Goal: Task Accomplishment & Management: Use online tool/utility

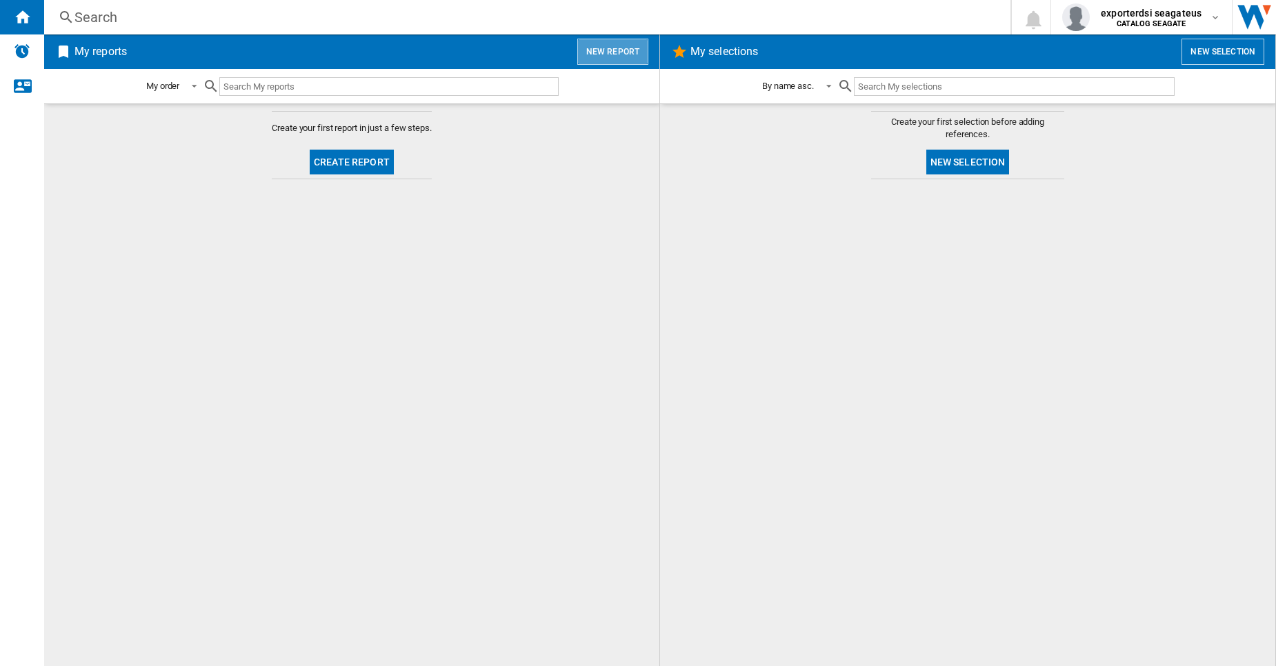
click at [619, 46] on button "New report" at bounding box center [612, 52] width 71 height 26
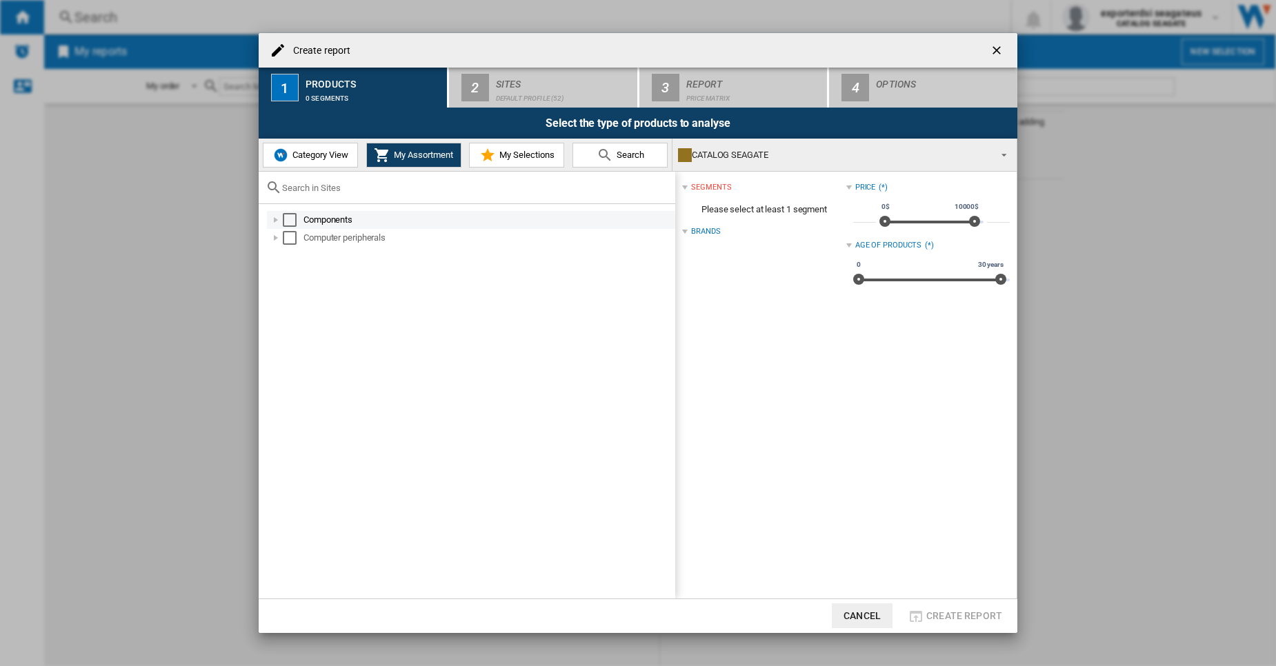
click at [269, 221] on div at bounding box center [276, 220] width 14 height 14
click at [324, 155] on span "Category View" at bounding box center [318, 155] width 59 height 10
click at [269, 221] on div at bounding box center [269, 220] width 14 height 14
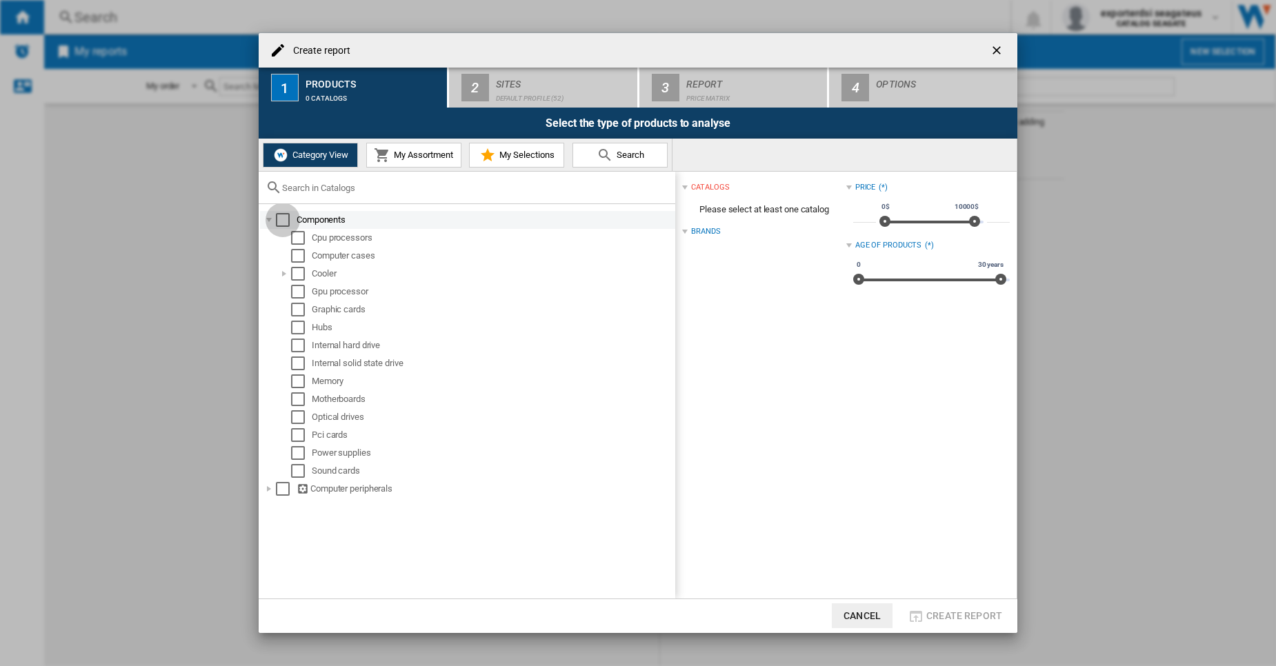
click at [277, 222] on div "Select" at bounding box center [283, 220] width 14 height 14
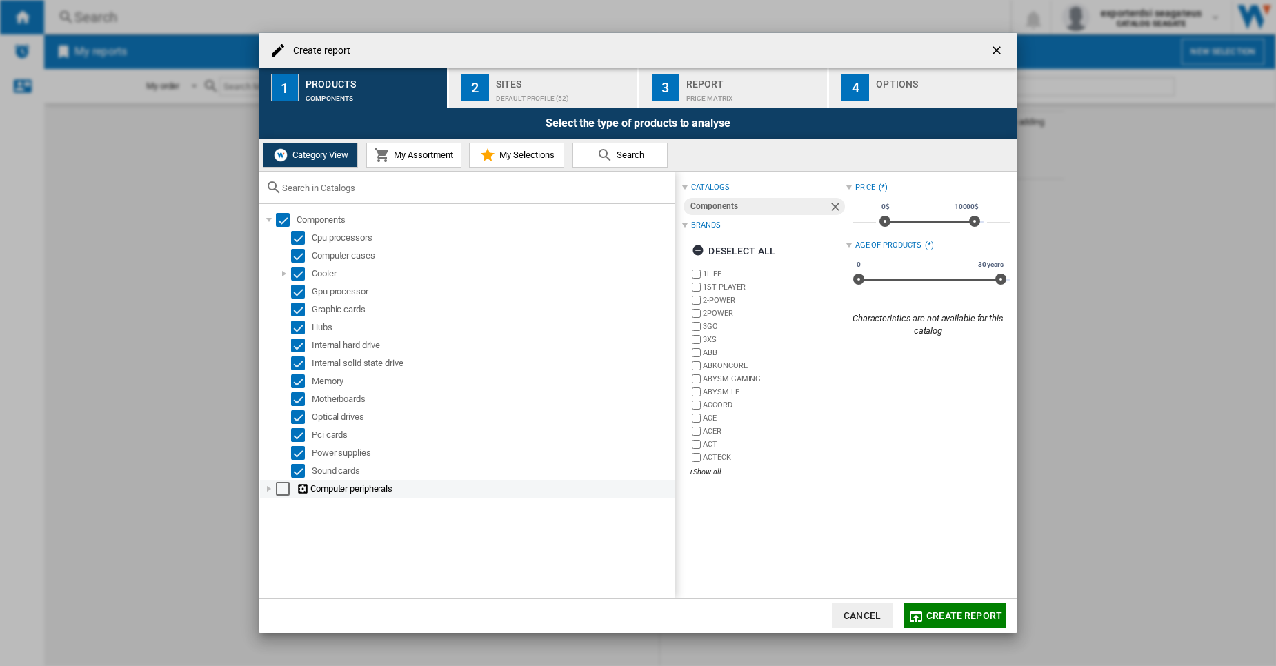
click at [270, 486] on div at bounding box center [269, 489] width 14 height 14
click at [277, 490] on div "Select" at bounding box center [283, 489] width 14 height 14
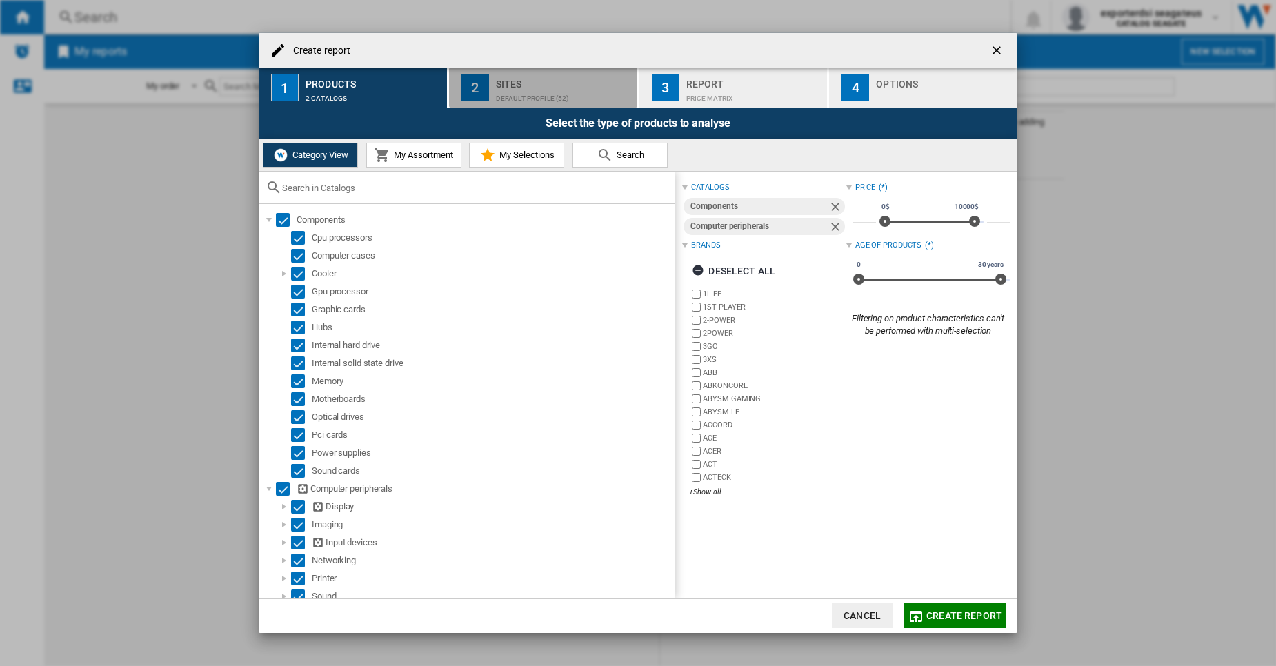
click at [516, 83] on div "Sites" at bounding box center [564, 80] width 136 height 14
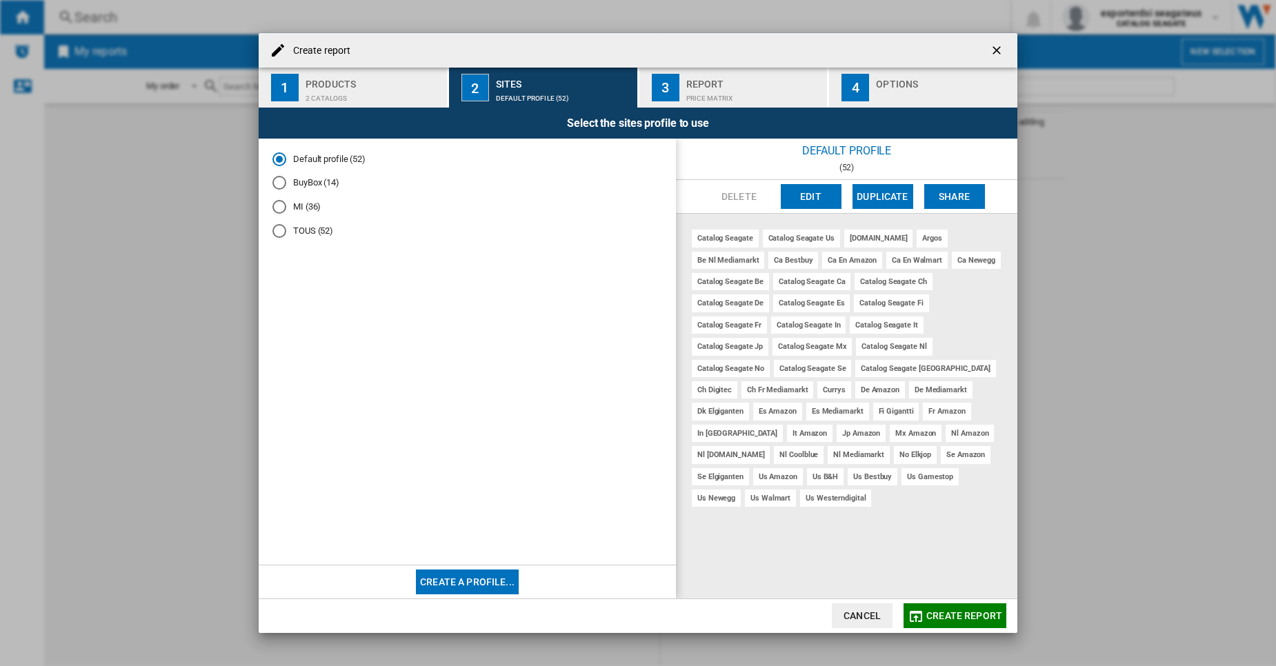
click at [277, 176] on div "BuyBox (14)" at bounding box center [279, 183] width 14 height 14
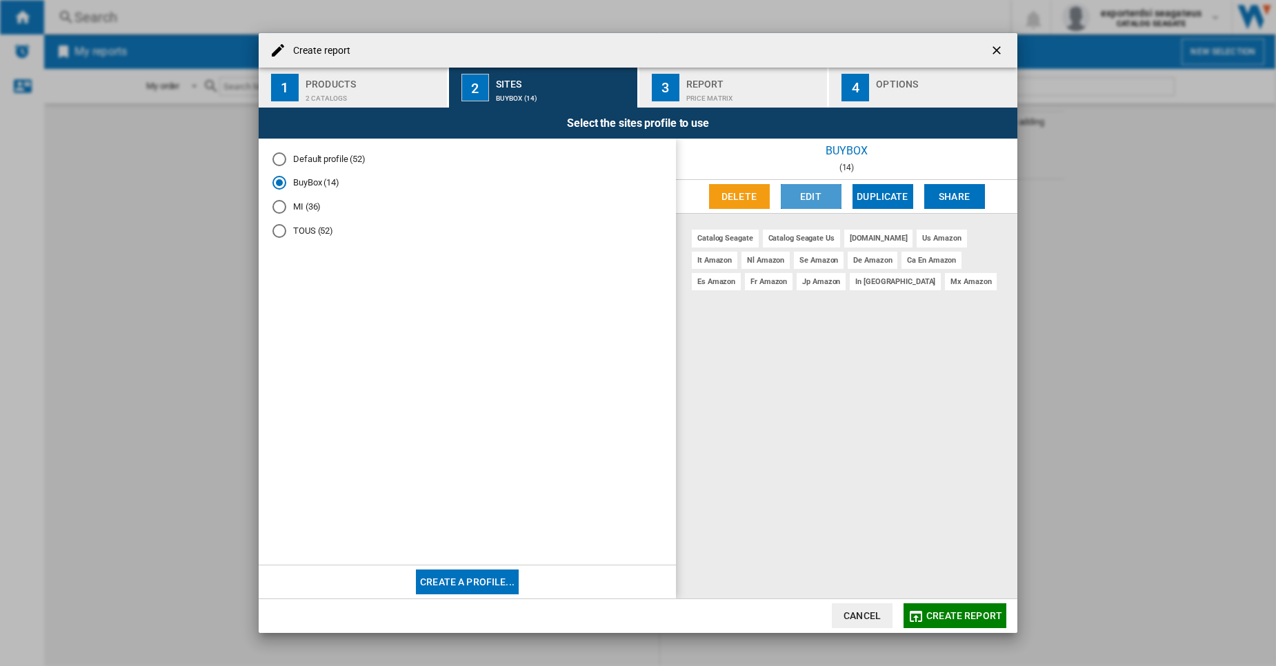
click at [815, 203] on button "Edit" at bounding box center [811, 196] width 61 height 25
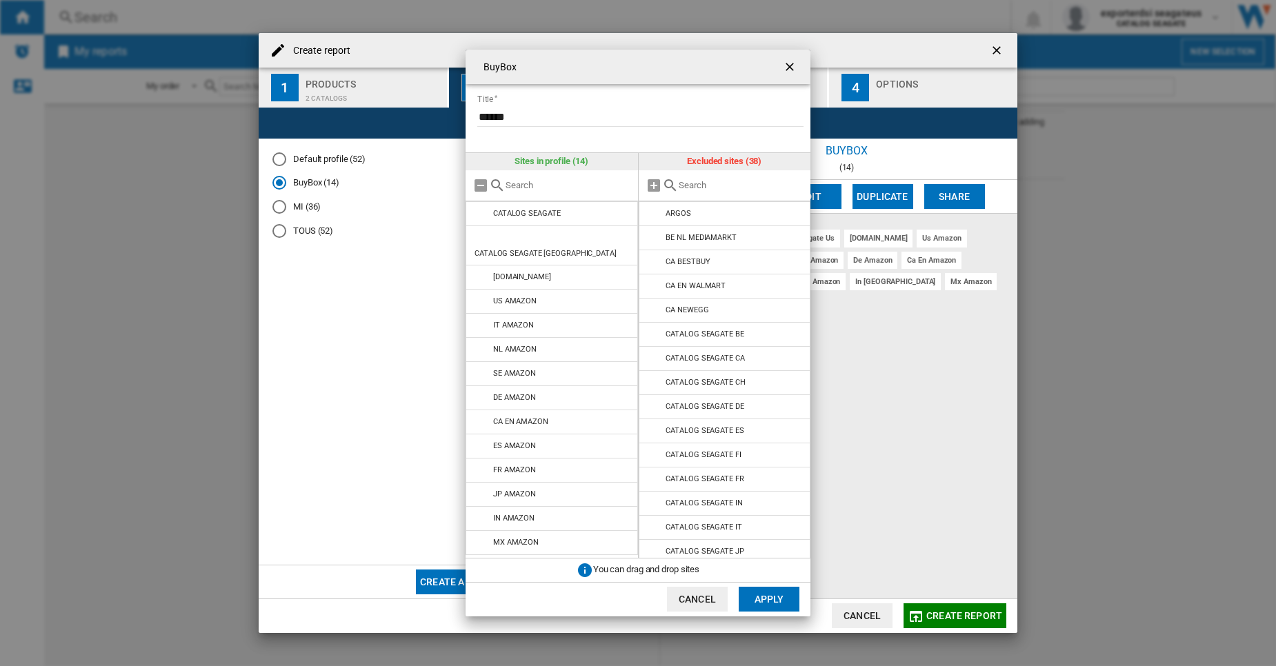
click at [786, 69] on ng-md-icon "getI18NText('BUTTONS.CLOSE_DIALOG')" at bounding box center [791, 68] width 17 height 17
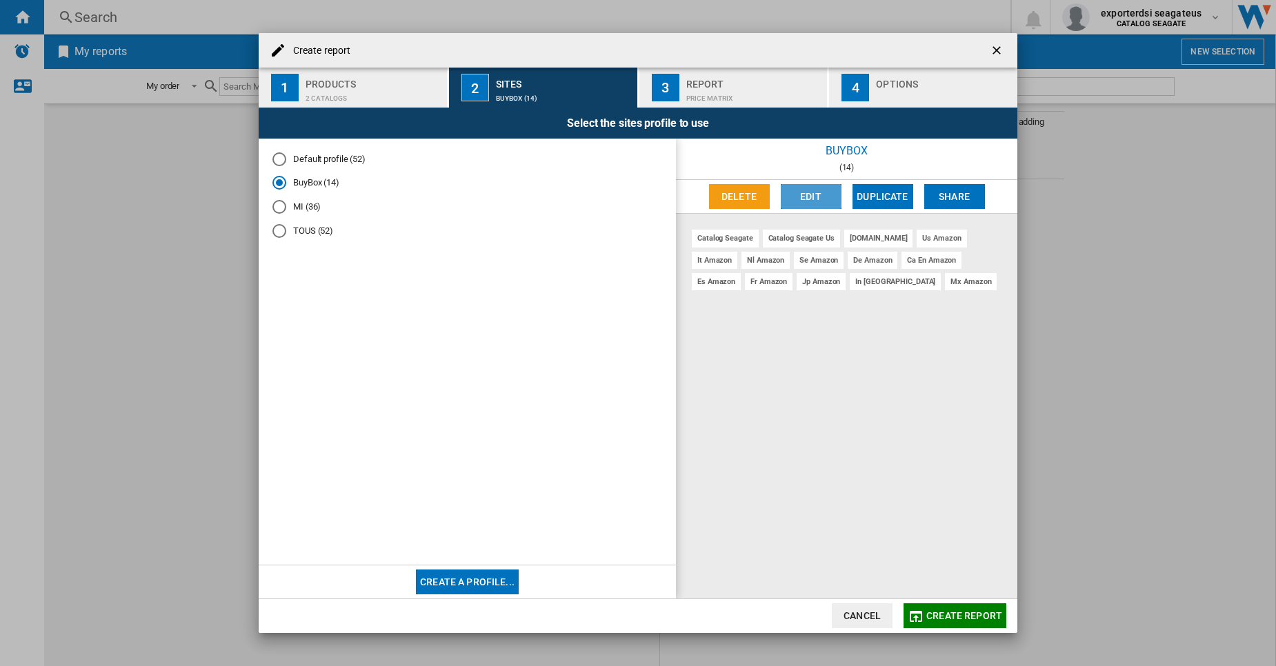
click at [805, 187] on button "Edit" at bounding box center [811, 196] width 61 height 25
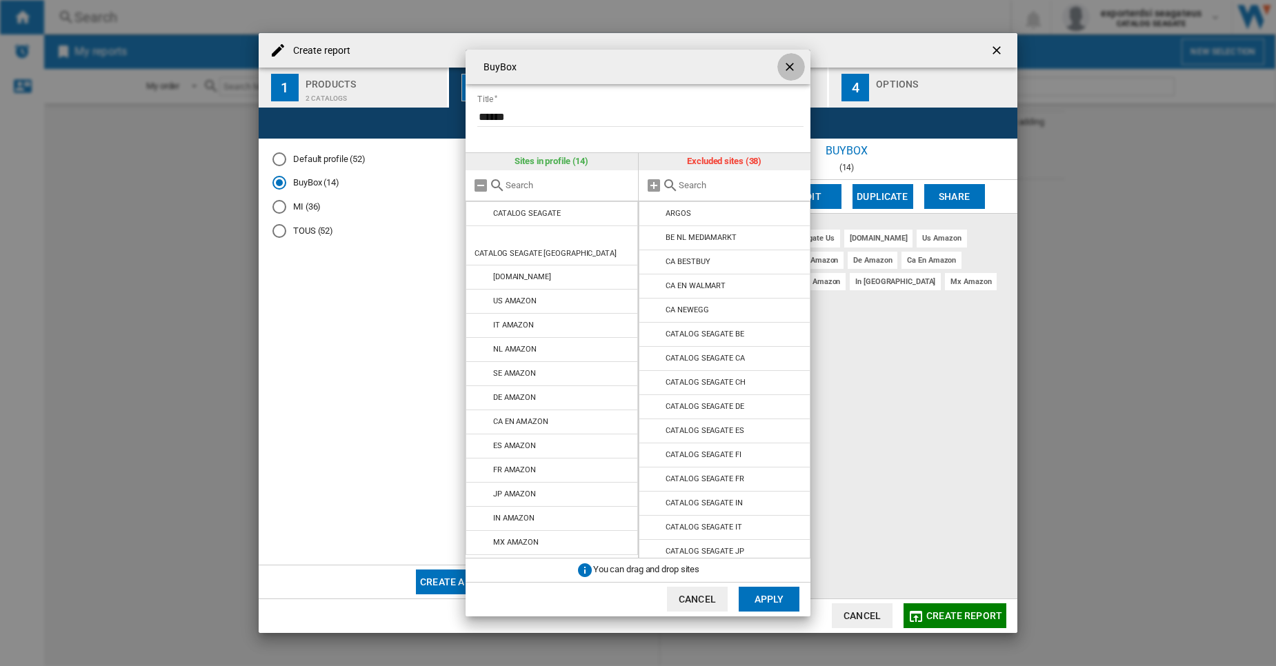
click at [791, 68] on ng-md-icon "getI18NText('BUTTONS.CLOSE_DIALOG')" at bounding box center [791, 68] width 17 height 17
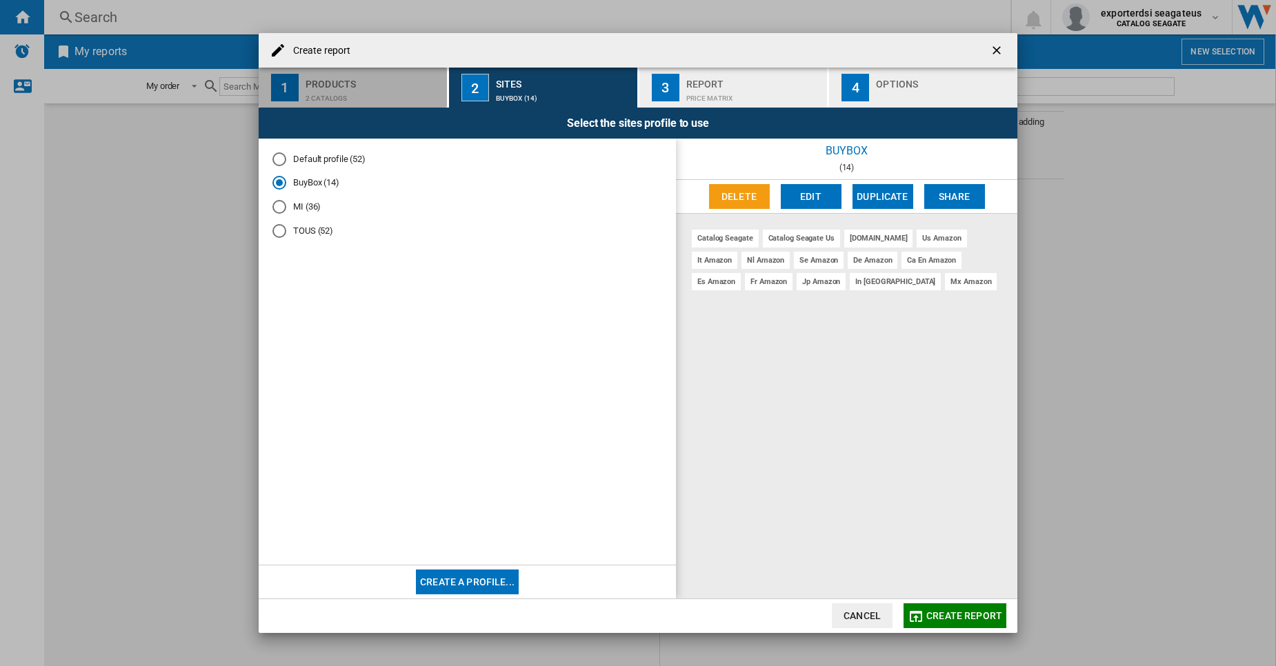
click at [399, 95] on div "2 catalogs" at bounding box center [374, 95] width 136 height 14
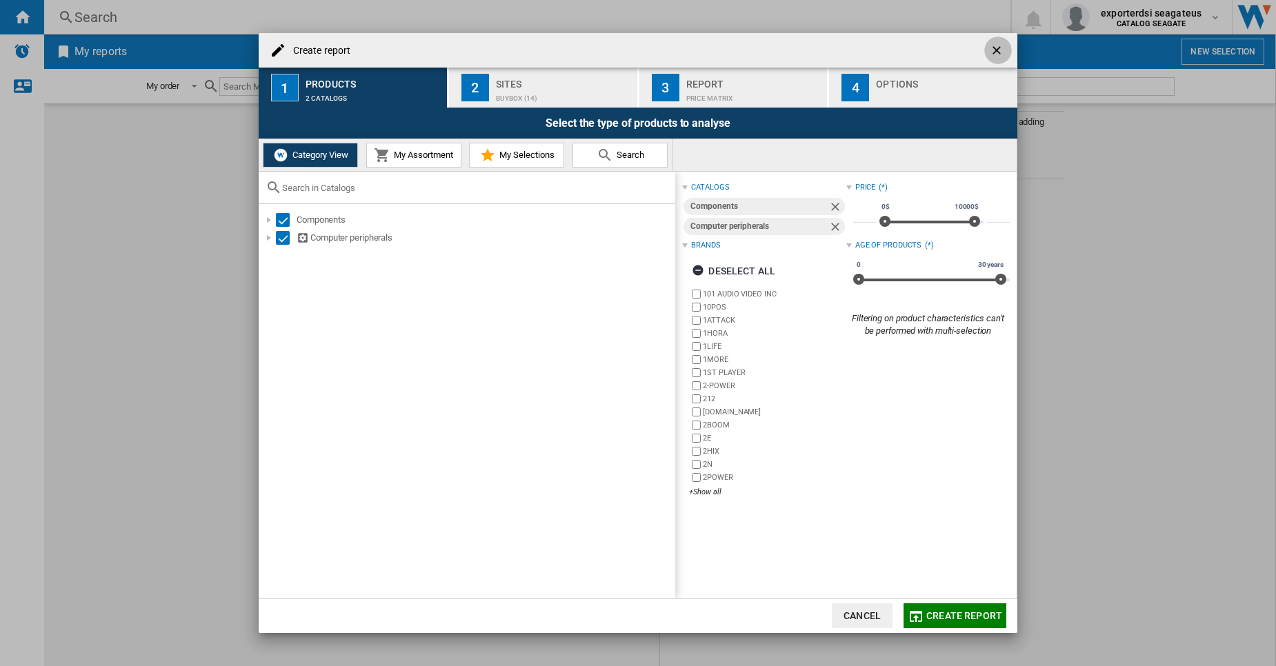
click at [1005, 49] on ng-md-icon "getI18NText('BUTTONS.CLOSE_DIALOG')" at bounding box center [998, 51] width 17 height 17
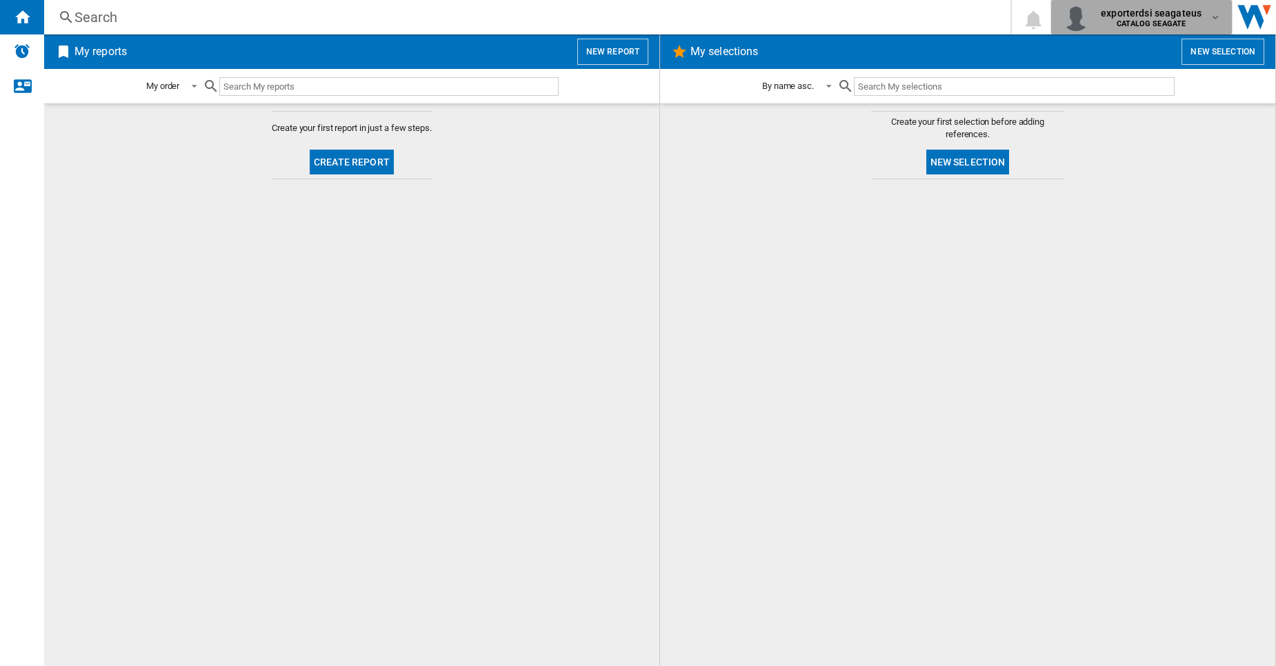
click at [1195, 19] on span "exporterdsi seagateus" at bounding box center [1151, 13] width 101 height 14
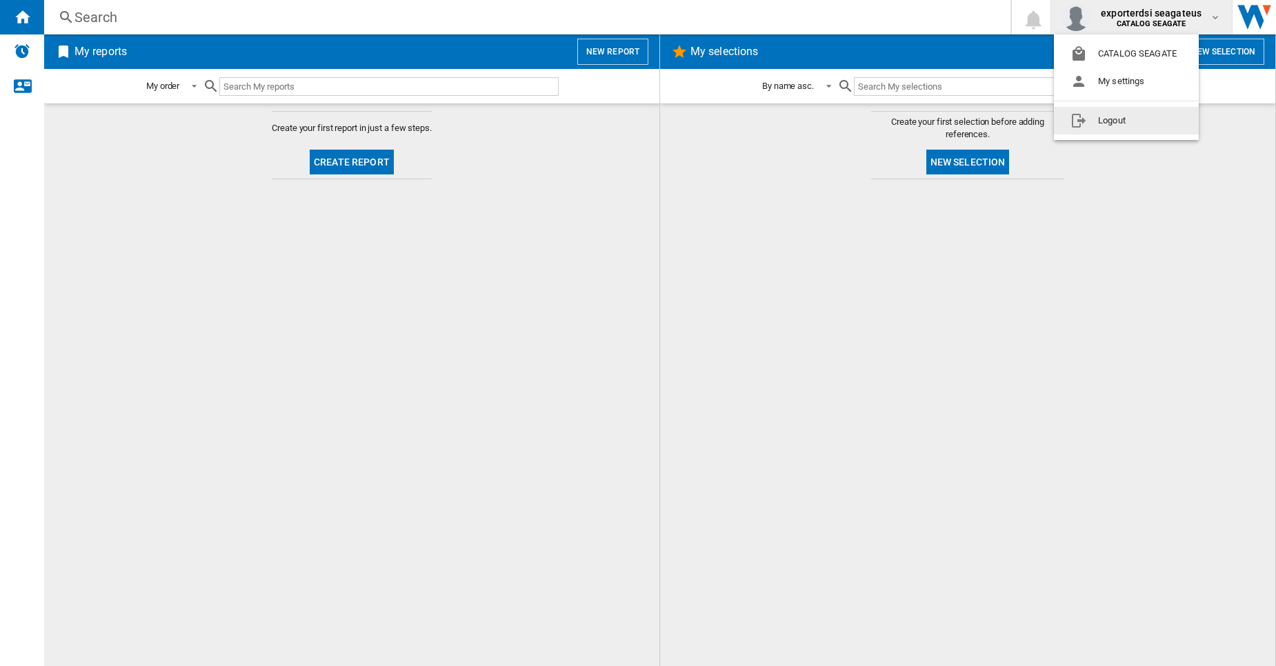
click at [882, 7] on md-backdrop at bounding box center [638, 333] width 1276 height 666
